Goal: Task Accomplishment & Management: Use online tool/utility

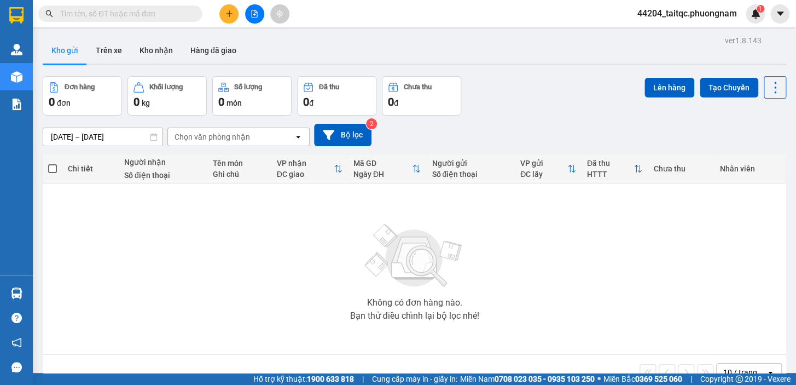
click at [150, 18] on input "text" at bounding box center [124, 14] width 129 height 12
click at [251, 21] on button at bounding box center [254, 13] width 19 height 19
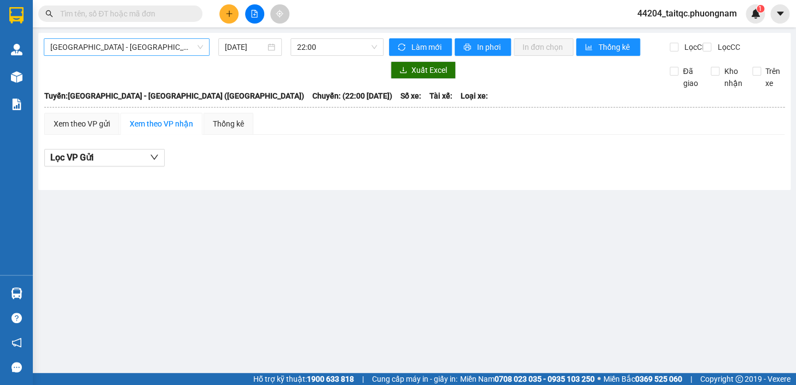
click at [112, 48] on span "[GEOGRAPHIC_DATA] - [GEOGRAPHIC_DATA] ([GEOGRAPHIC_DATA])" at bounding box center [126, 47] width 153 height 16
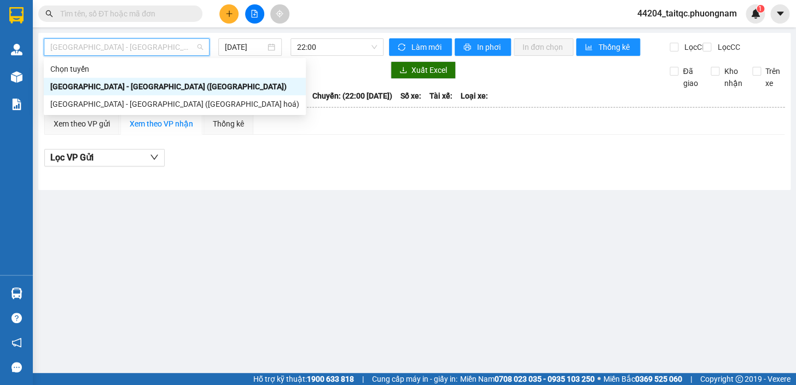
click at [247, 79] on div at bounding box center [214, 70] width 340 height 18
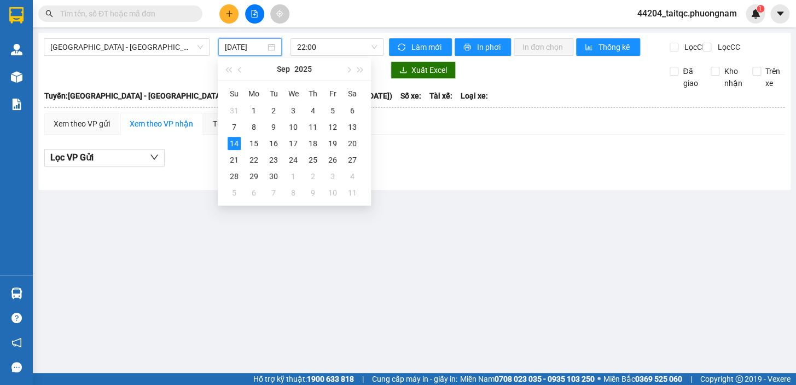
click at [245, 46] on input "[DATE]" at bounding box center [245, 47] width 41 height 12
click at [353, 125] on div "13" at bounding box center [352, 126] width 13 height 13
type input "[DATE]"
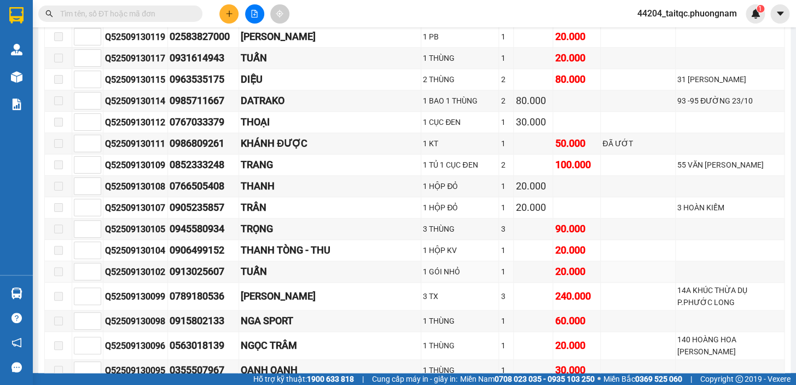
scroll to position [3630, 0]
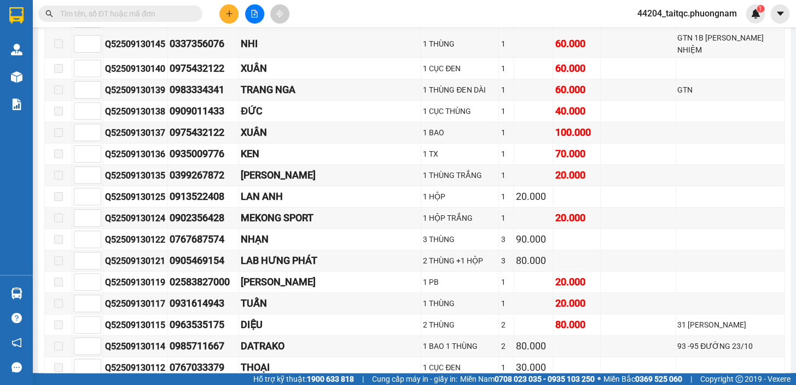
click at [92, 16] on input "text" at bounding box center [124, 14] width 129 height 12
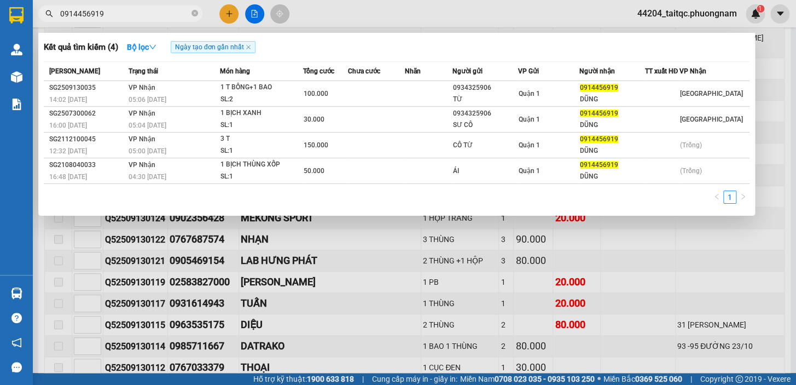
type input "0914456919"
click at [194, 14] on icon "close-circle" at bounding box center [194, 13] width 7 height 7
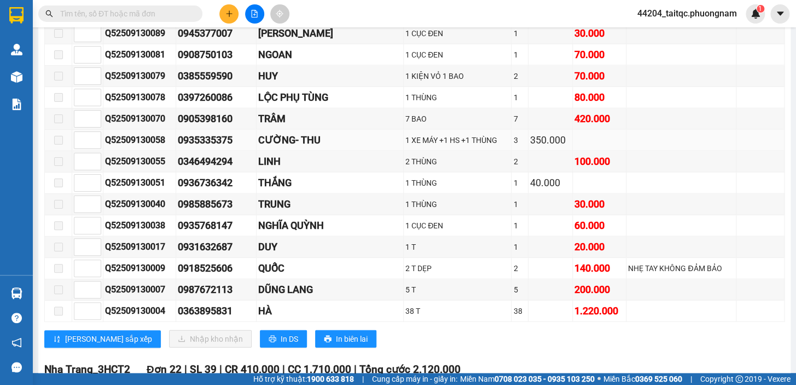
scroll to position [6066, 0]
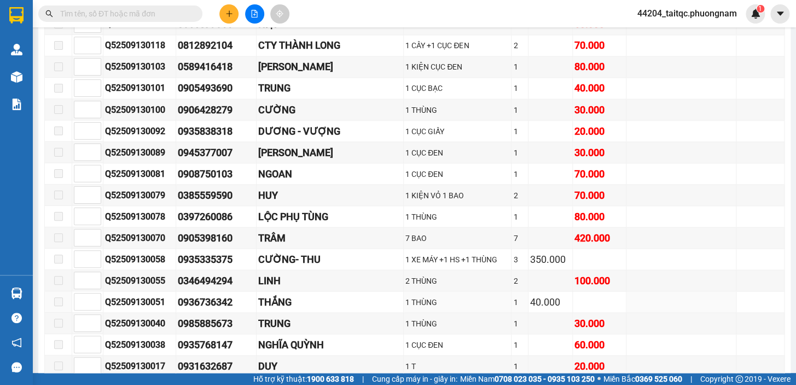
scroll to position [5818, 0]
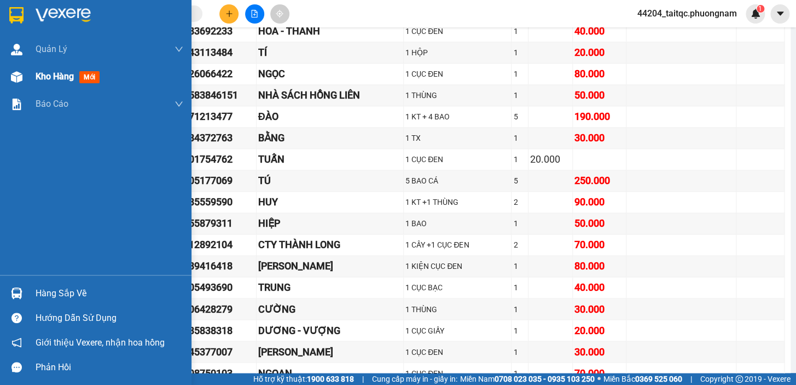
click at [48, 84] on div "Kho hàng mới" at bounding box center [110, 76] width 148 height 27
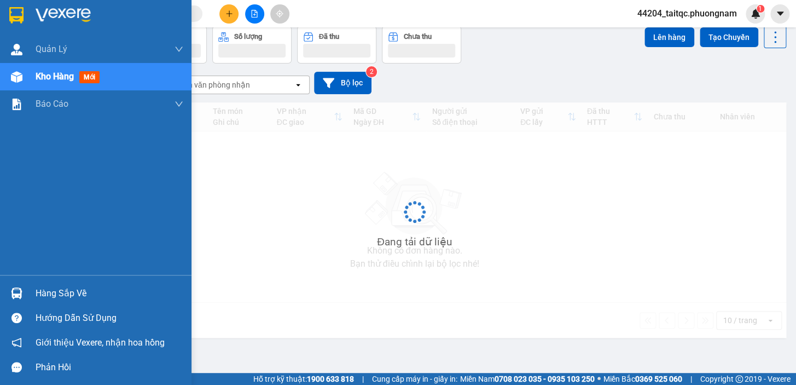
scroll to position [50, 0]
